Goal: Register for event/course

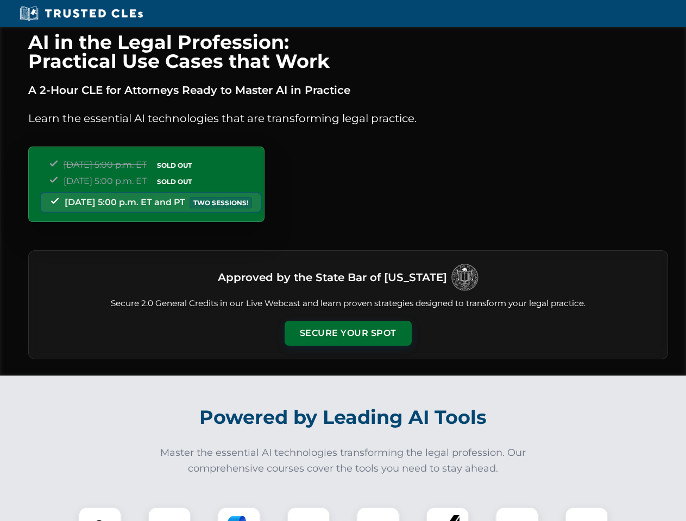
click at [348, 334] on button "Secure Your Spot" at bounding box center [348, 333] width 127 height 25
click at [100, 514] on img at bounding box center [100, 529] width 32 height 32
